Goal: Transaction & Acquisition: Purchase product/service

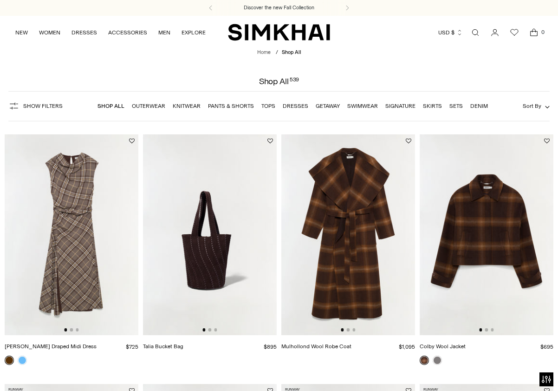
click at [299, 106] on link "Dresses" at bounding box center [296, 106] width 26 height 7
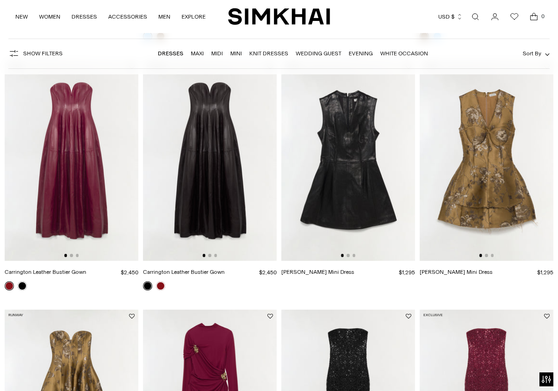
scroll to position [325, 0]
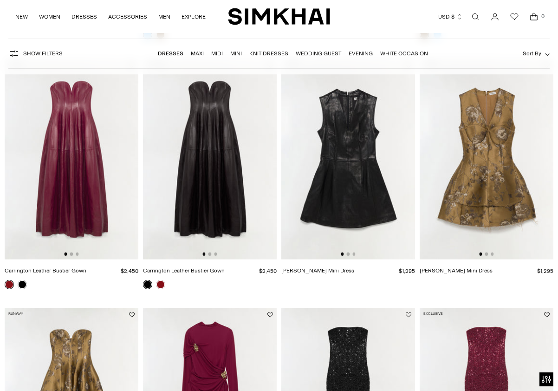
click at [483, 182] on img at bounding box center [487, 159] width 134 height 201
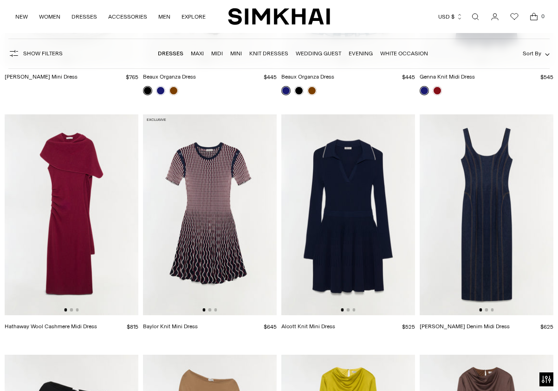
scroll to position [1811, 0]
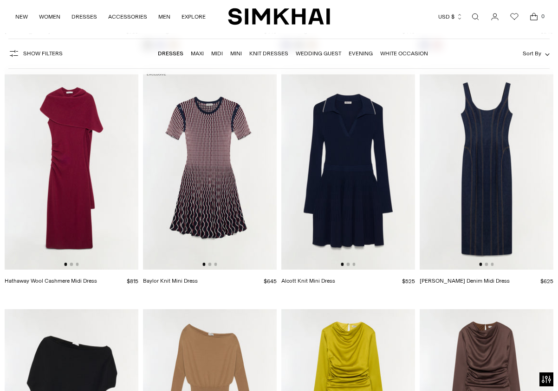
click at [495, 211] on img at bounding box center [487, 169] width 134 height 201
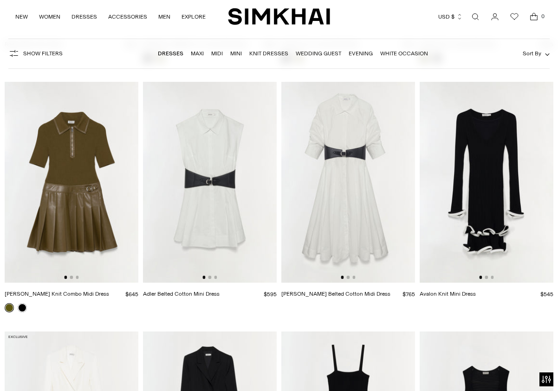
scroll to position [2972, 0]
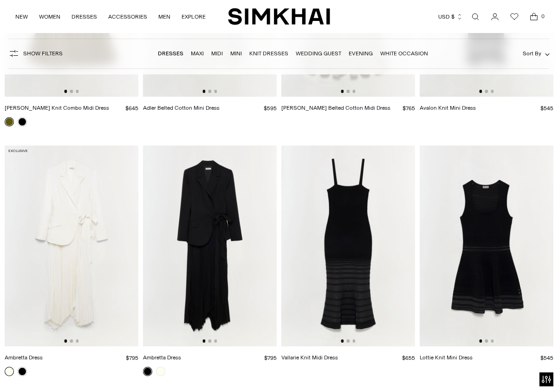
click at [491, 262] on img at bounding box center [487, 245] width 134 height 201
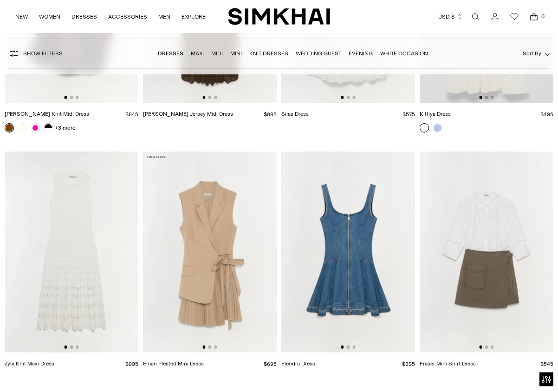
scroll to position [9242, 0]
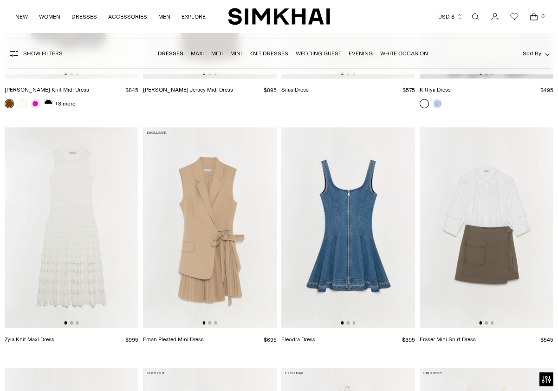
click at [358, 210] on img at bounding box center [348, 227] width 134 height 201
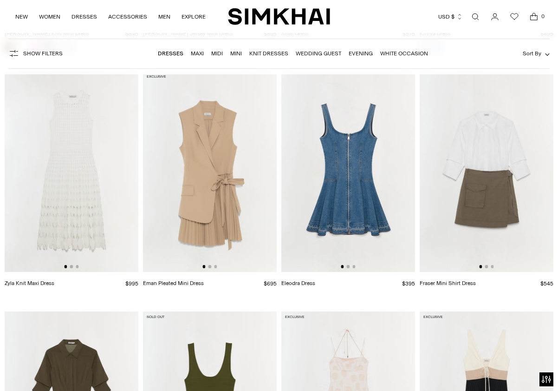
scroll to position [9428, 0]
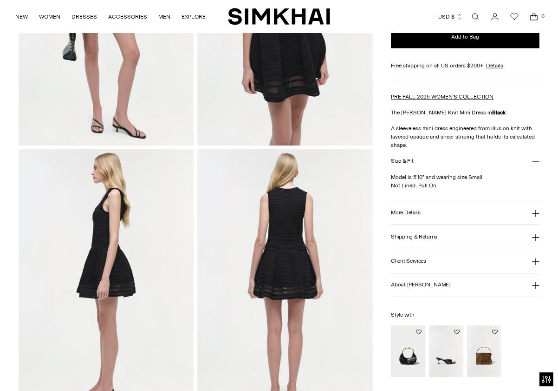
scroll to position [186, 0]
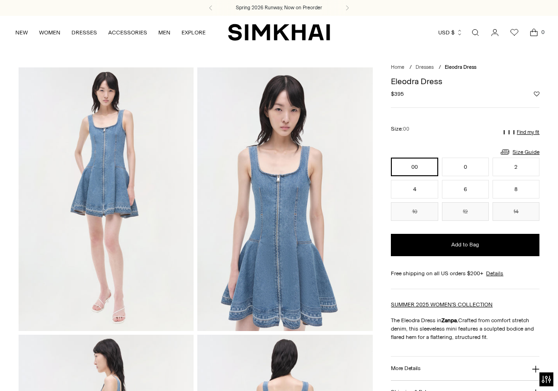
scroll to position [93, 0]
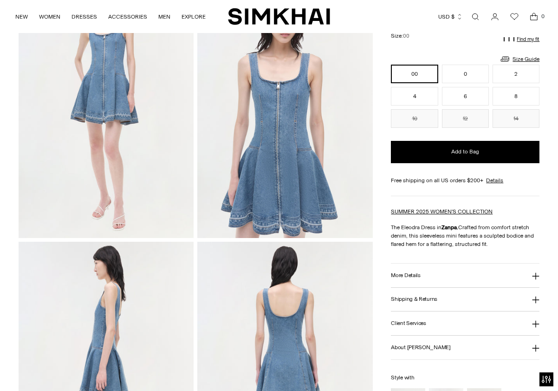
click at [410, 274] on h3 "More Details" at bounding box center [405, 275] width 29 height 6
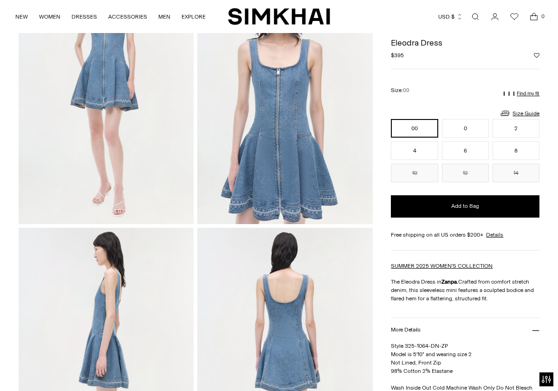
scroll to position [0, 0]
